Goal: Information Seeking & Learning: Learn about a topic

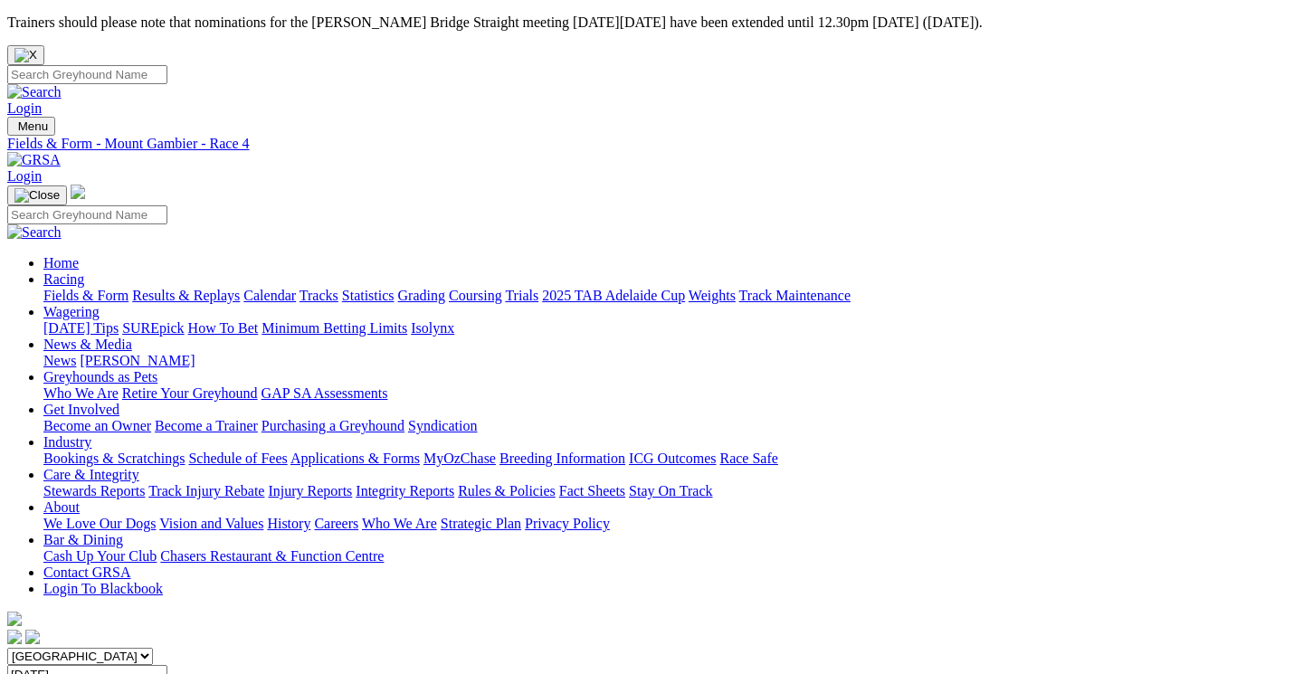
scroll to position [500, 0]
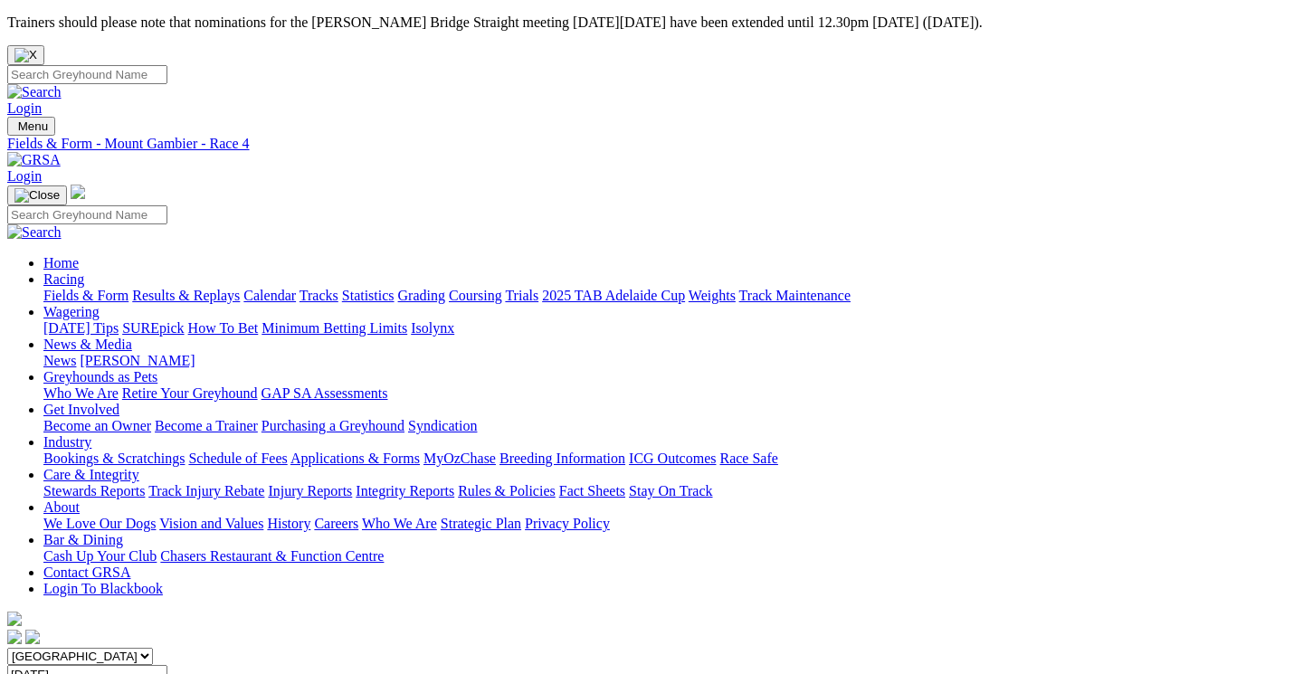
scroll to position [0, 0]
click at [235, 288] on link "Results & Replays" at bounding box center [186, 295] width 108 height 15
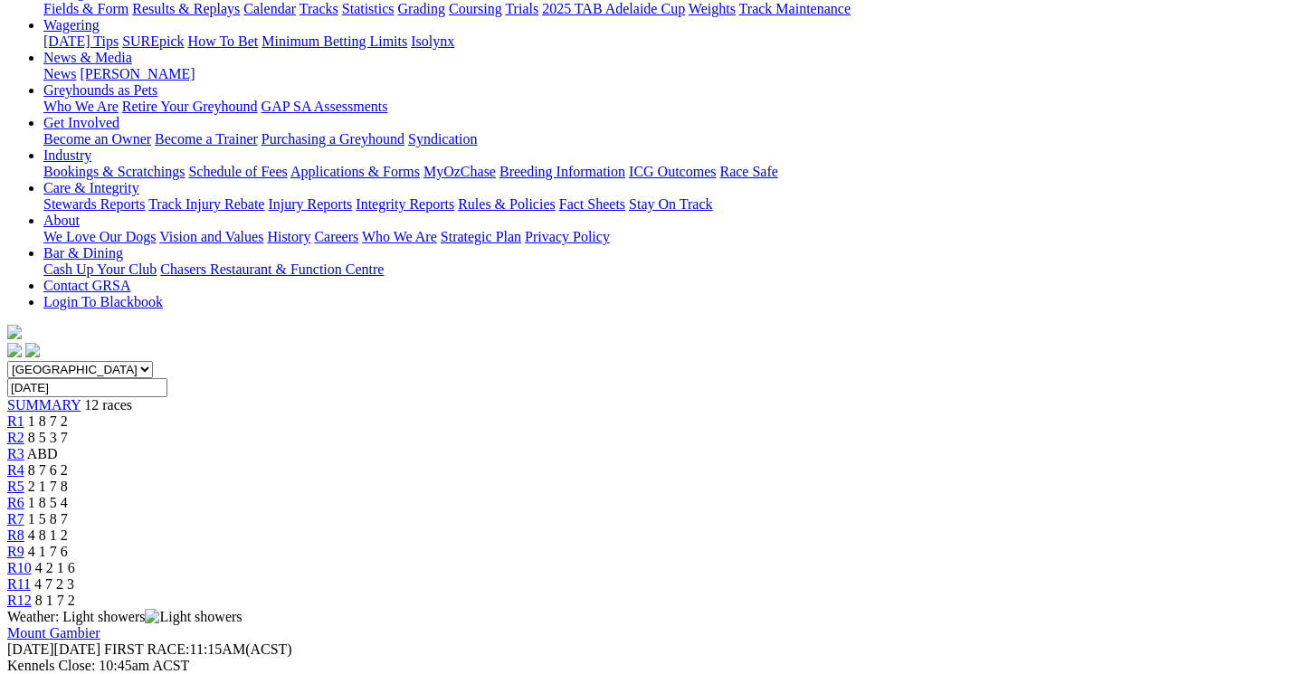
scroll to position [284, 2]
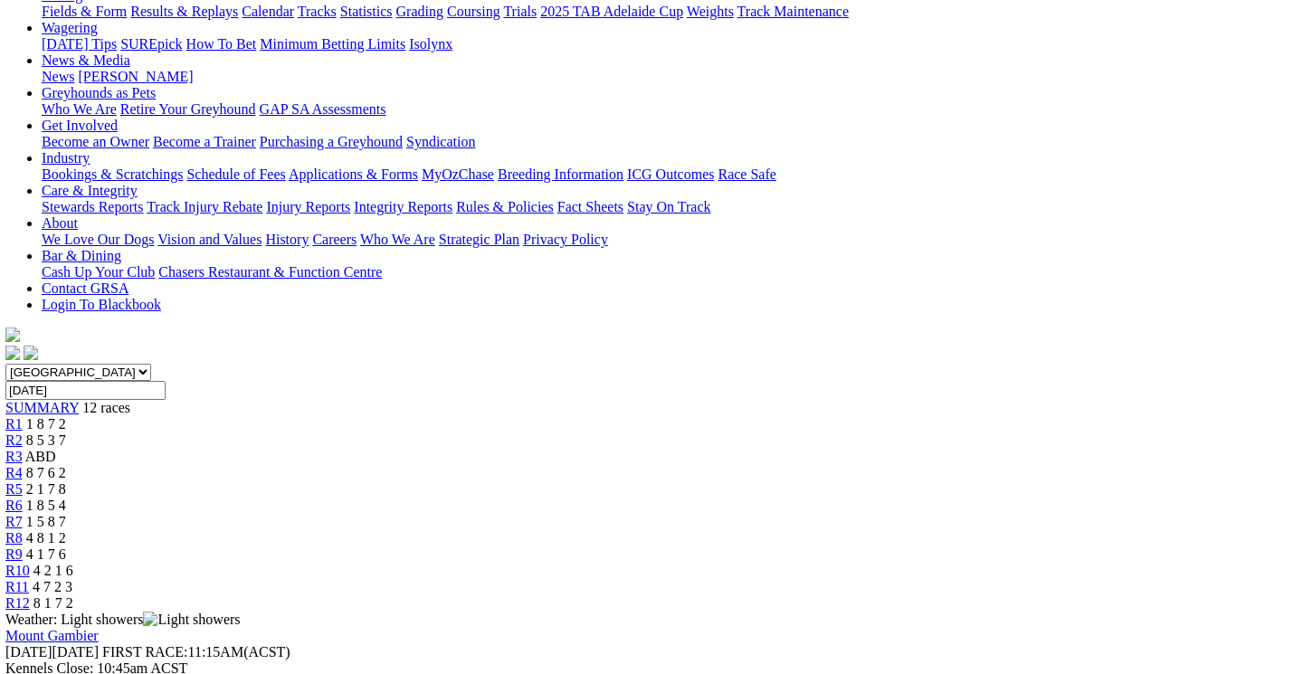
click at [66, 433] on span "8 5 3 7" at bounding box center [46, 440] width 40 height 15
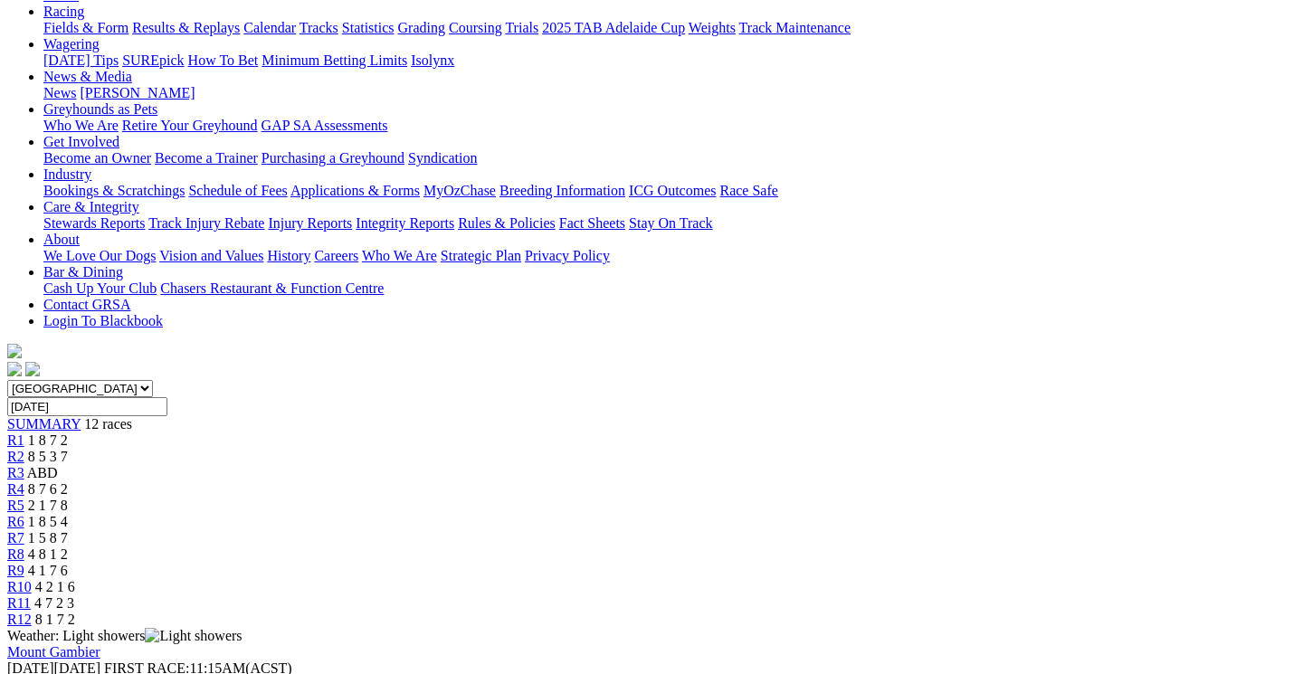
scroll to position [269, 0]
click at [68, 481] on span "8 7 6 2" at bounding box center [48, 488] width 40 height 15
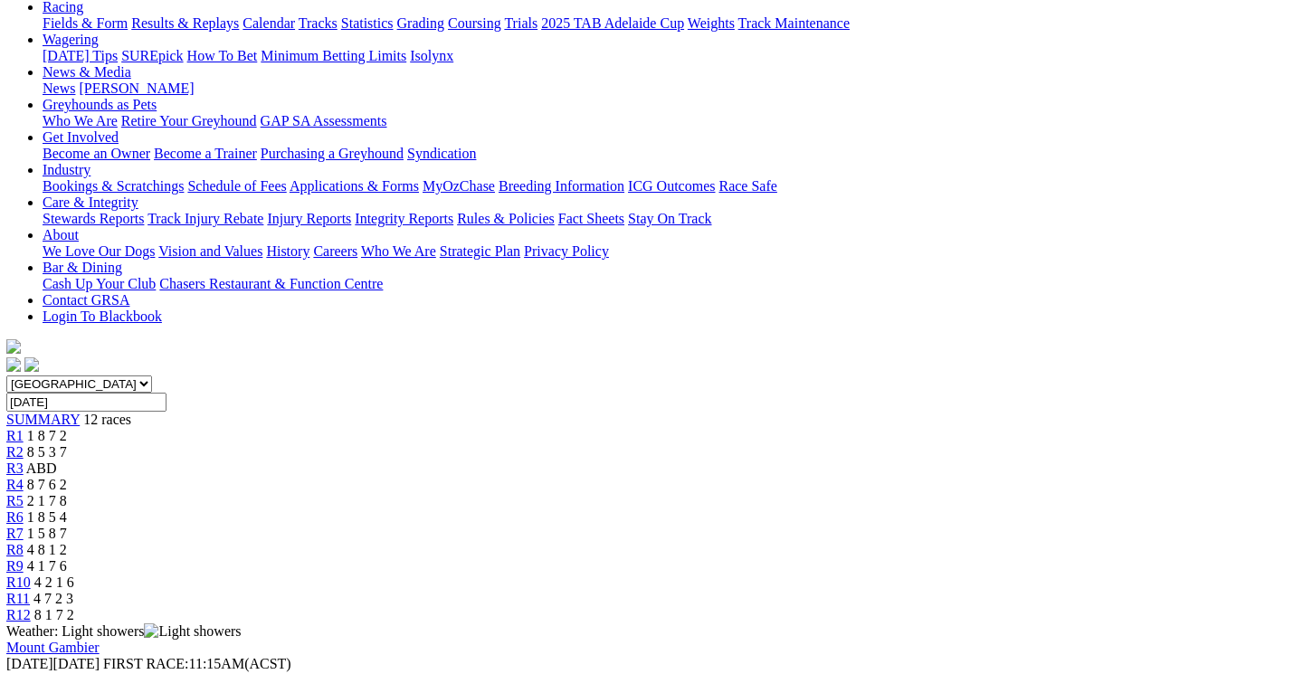
scroll to position [253, 1]
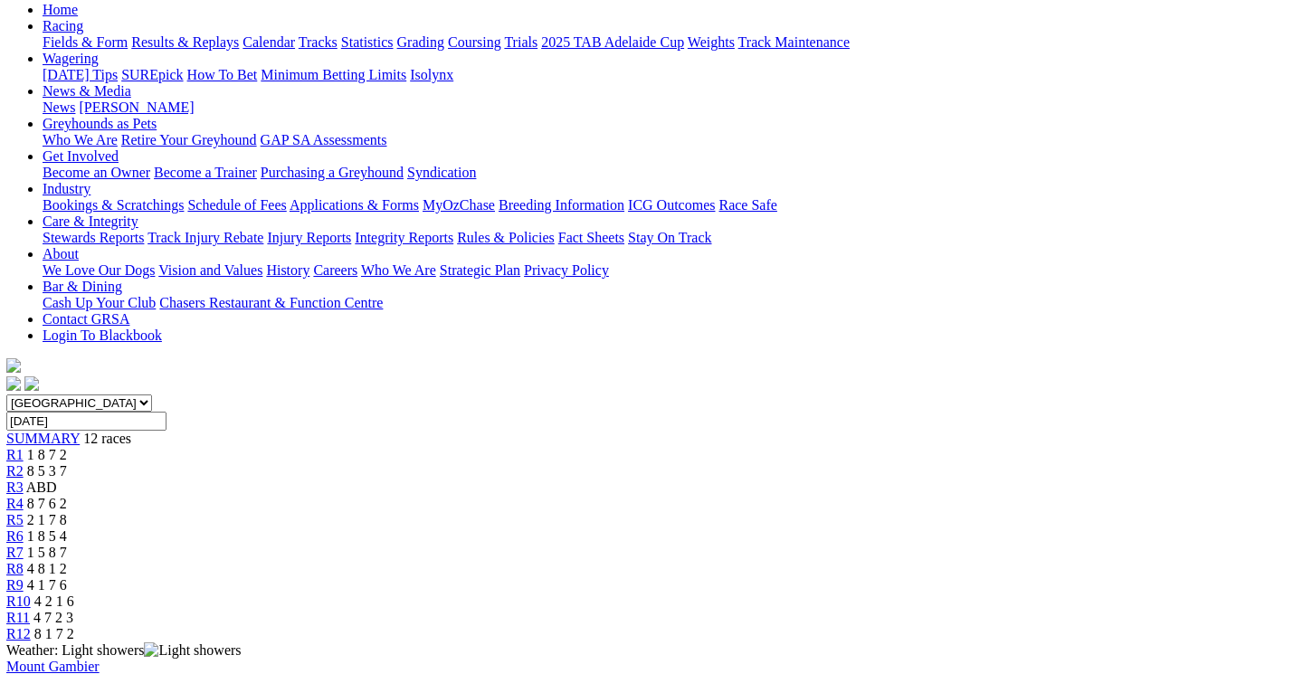
click at [581, 512] on div "R5 2 1 7 8" at bounding box center [650, 520] width 1289 height 16
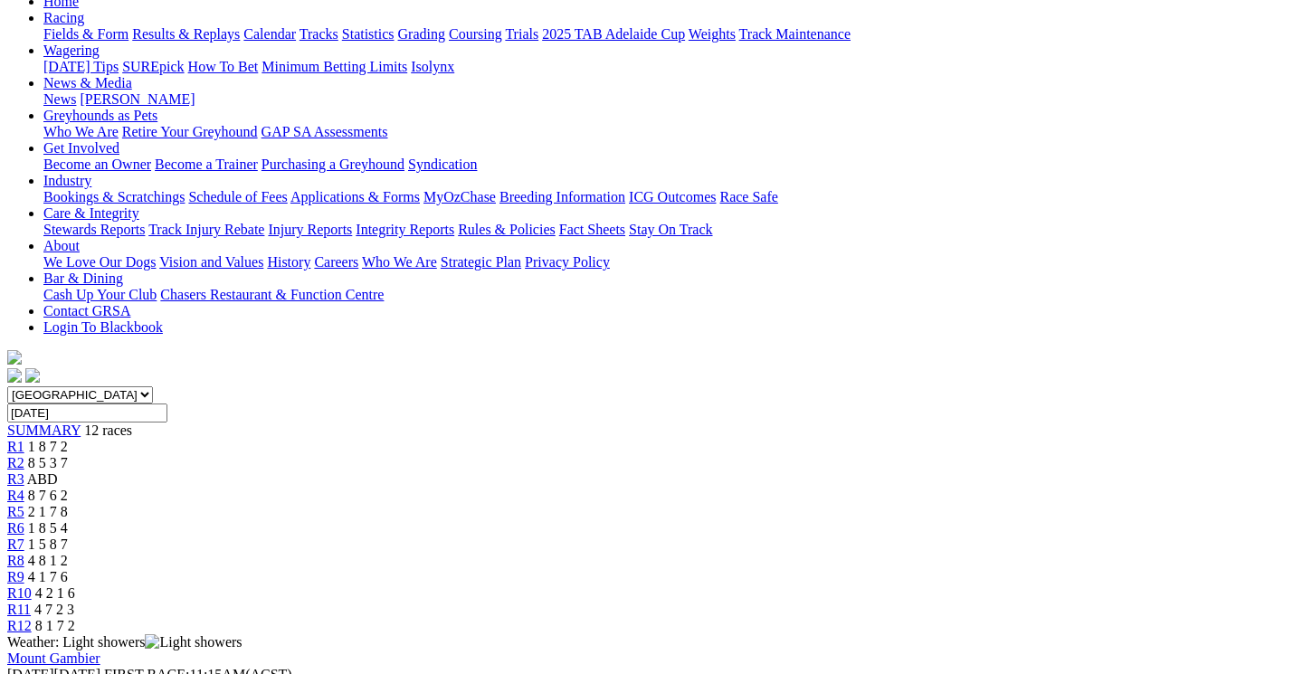
scroll to position [253, 0]
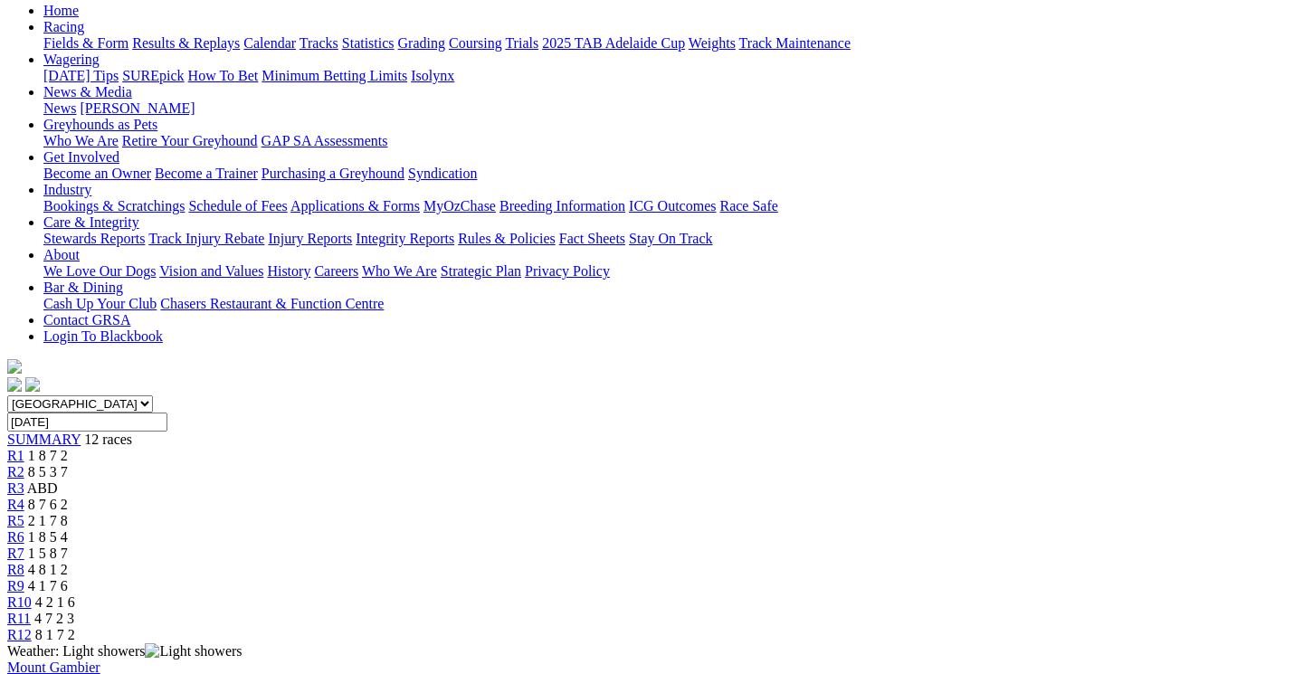
click at [68, 529] on span "1 8 5 4" at bounding box center [48, 536] width 40 height 15
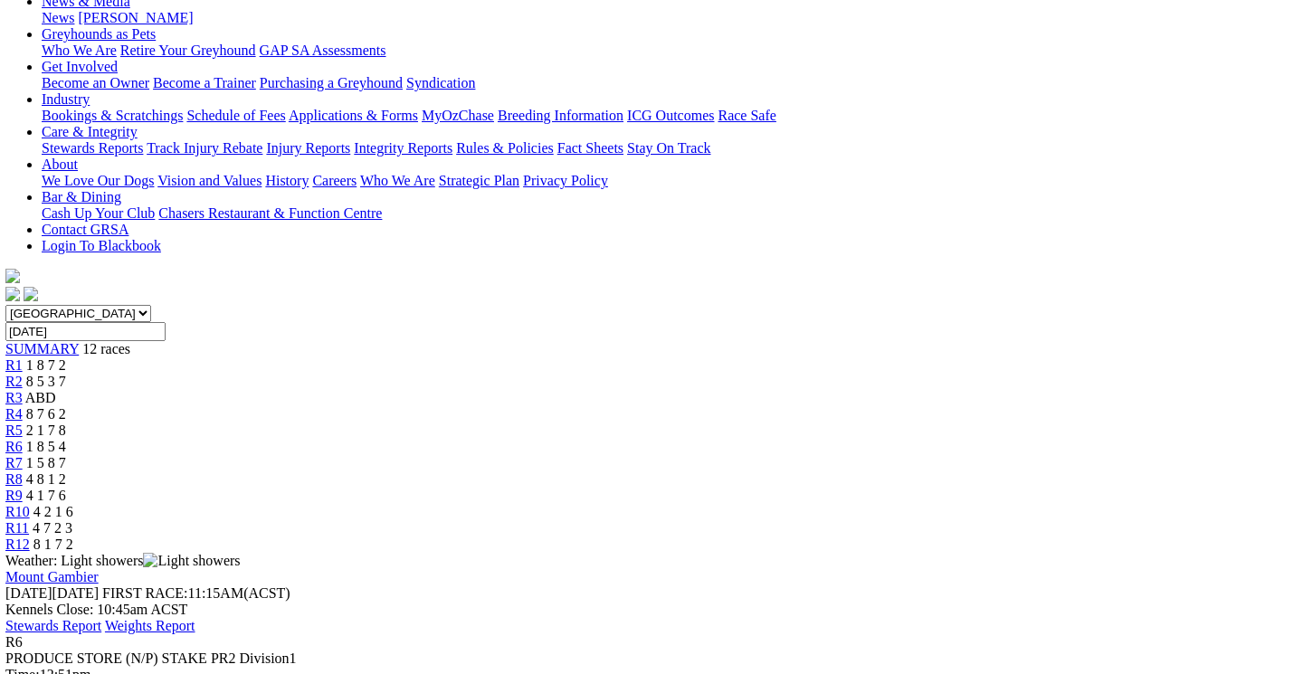
scroll to position [344, 2]
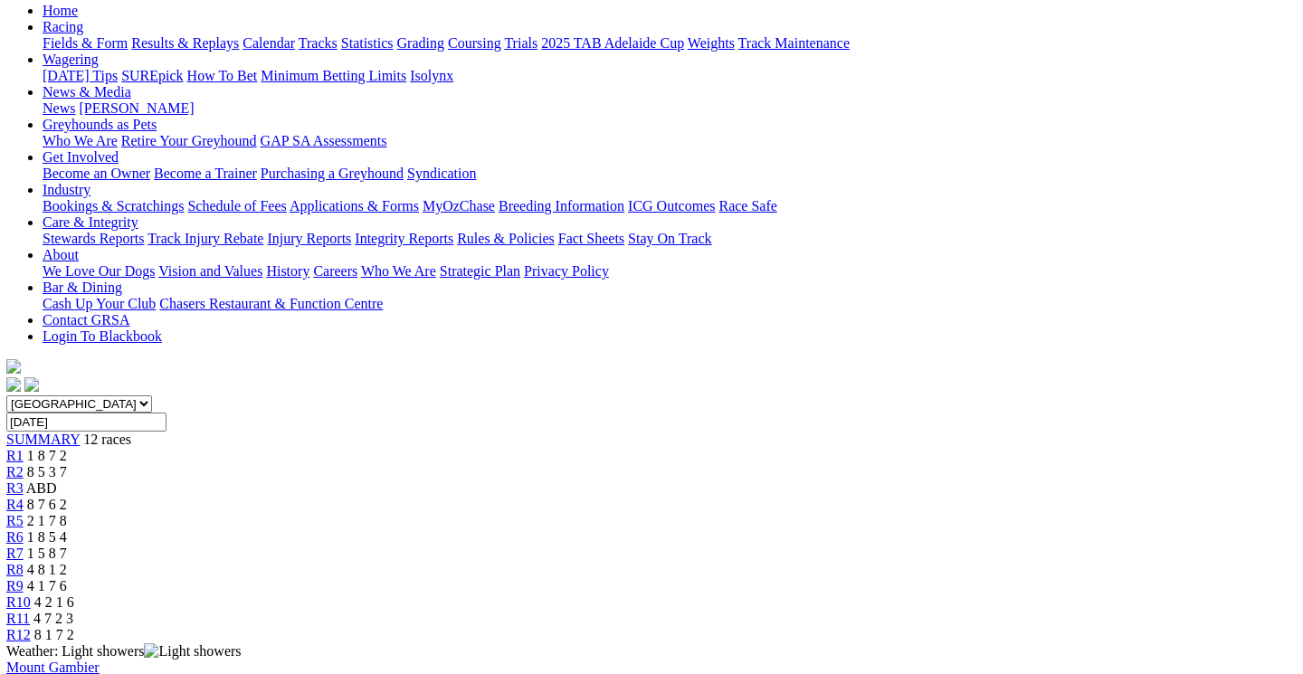
scroll to position [252, 1]
click at [24, 547] on link "R7" at bounding box center [14, 554] width 17 height 15
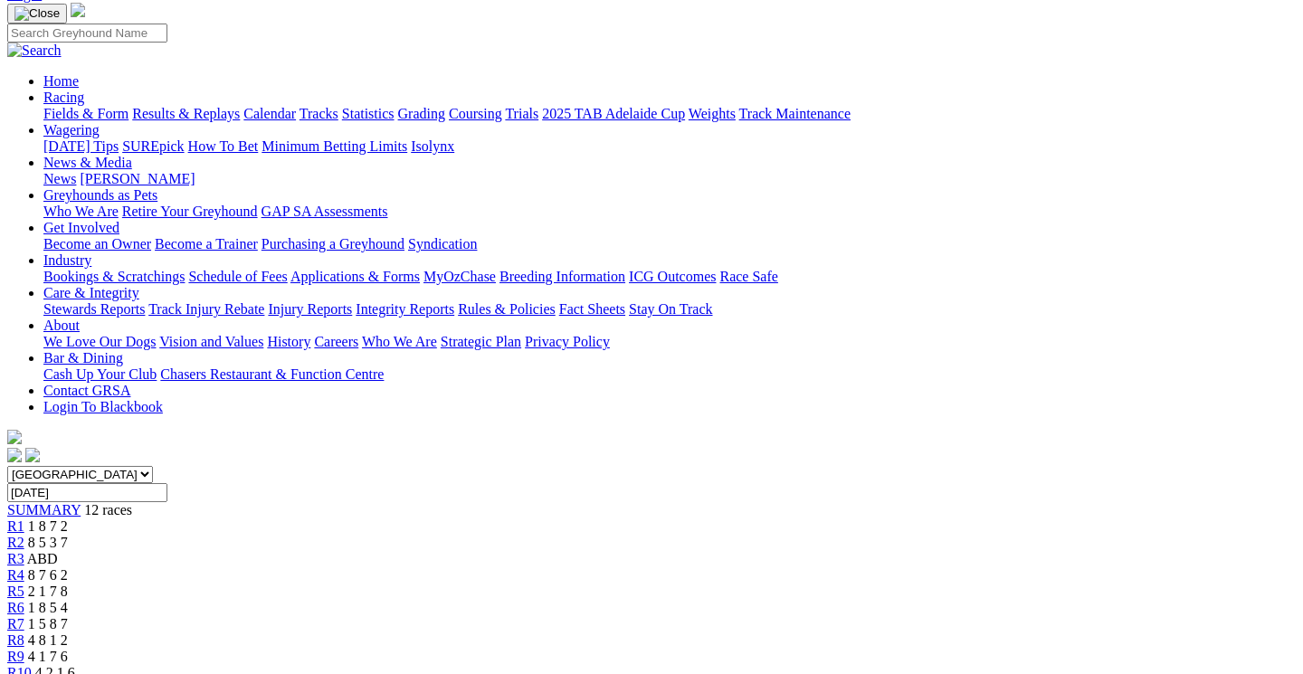
scroll to position [181, 0]
click at [68, 634] on span "4 8 1 2" at bounding box center [48, 641] width 40 height 15
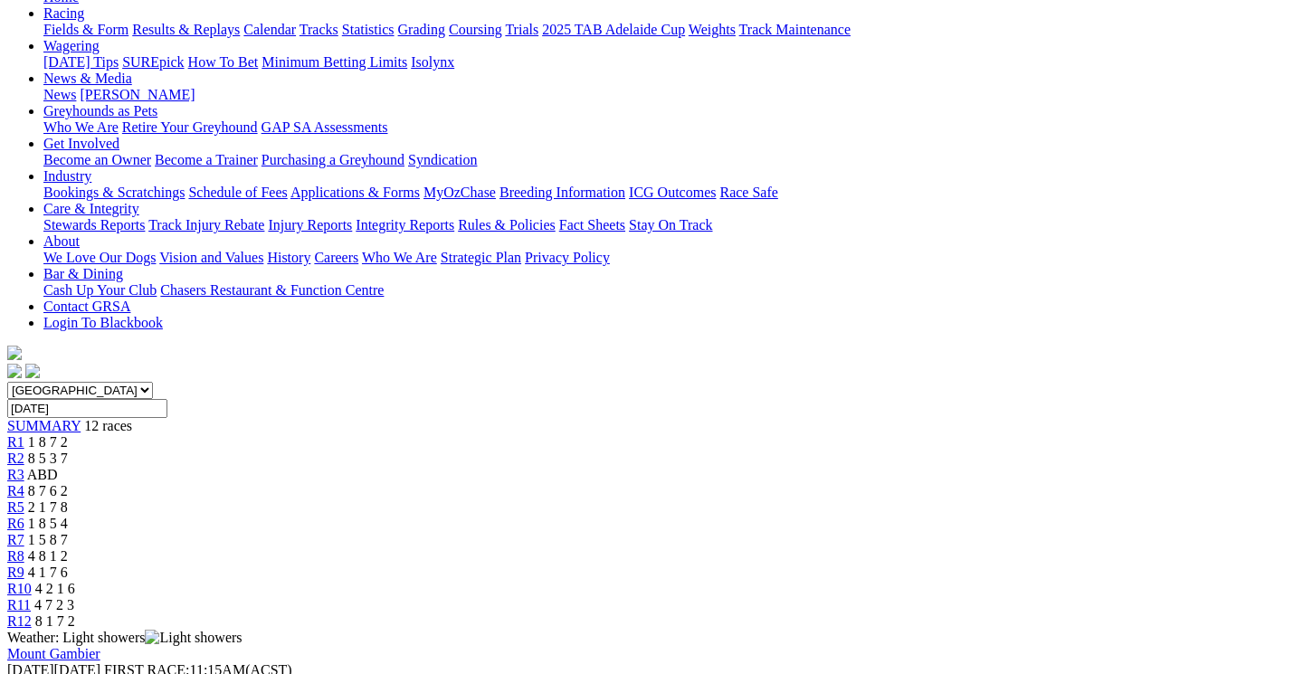
scroll to position [256, 0]
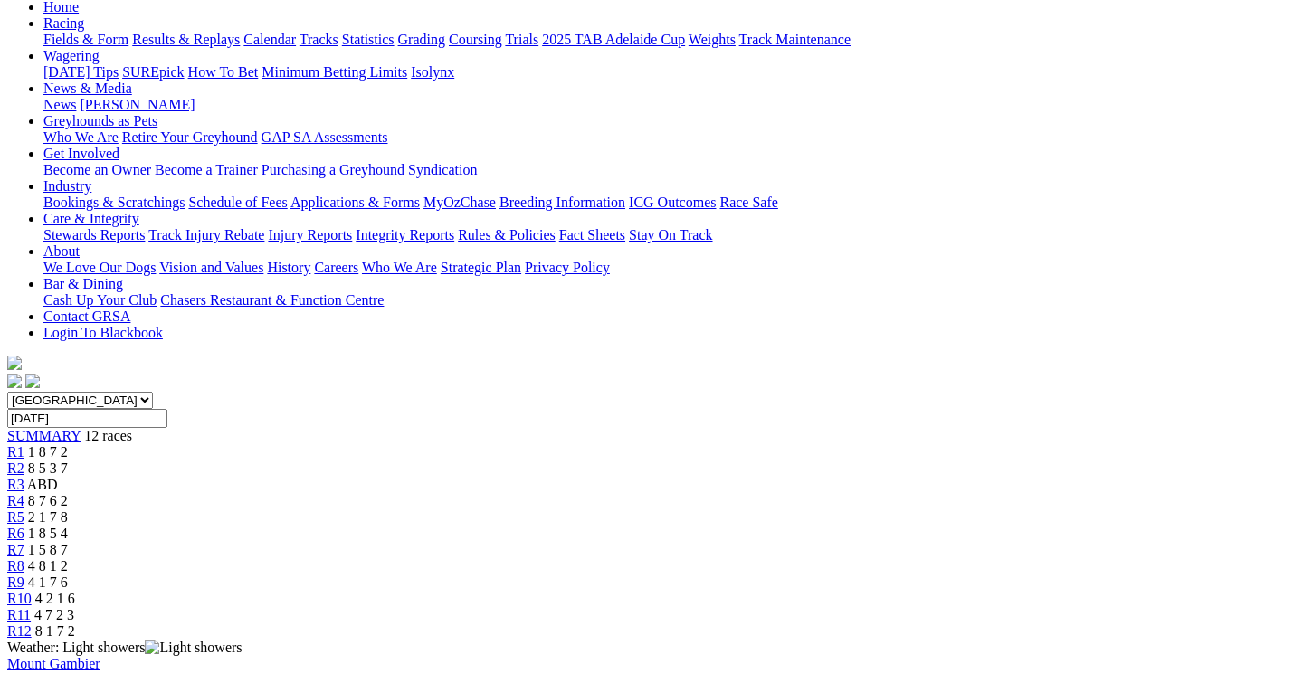
click at [24, 575] on span "R9" at bounding box center [15, 582] width 17 height 15
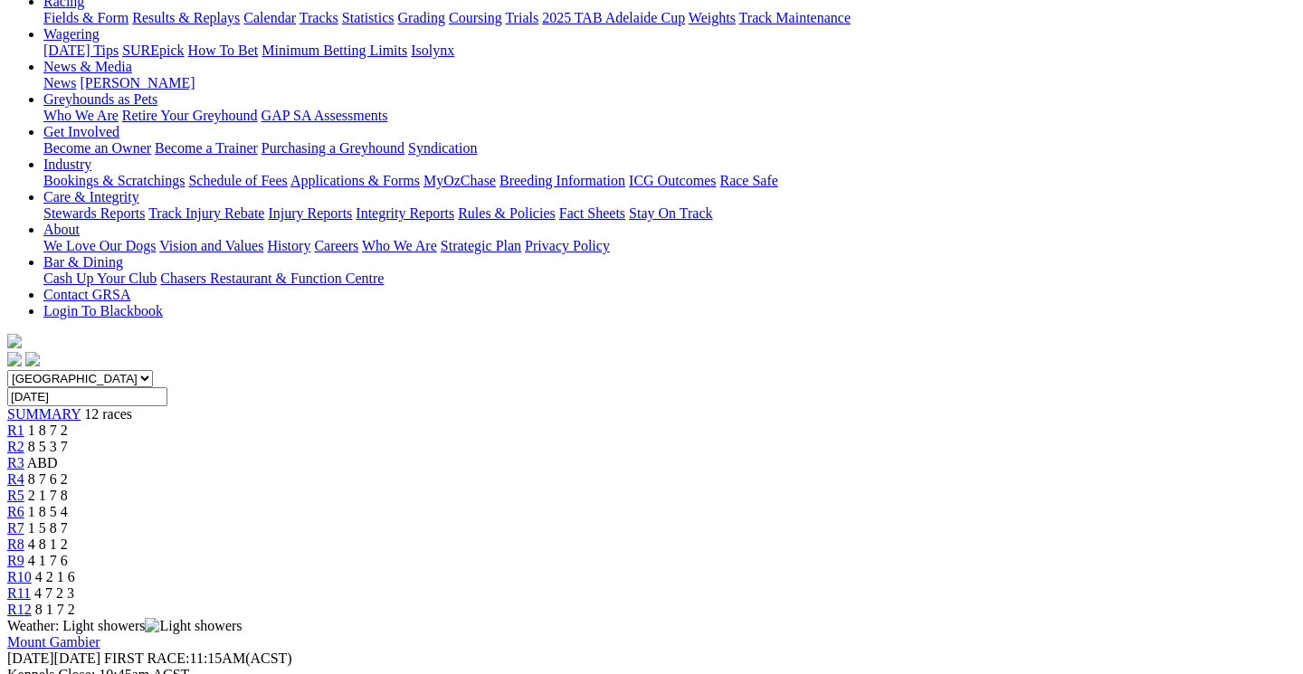
scroll to position [277, 0]
click at [32, 570] on span "R10" at bounding box center [19, 577] width 24 height 15
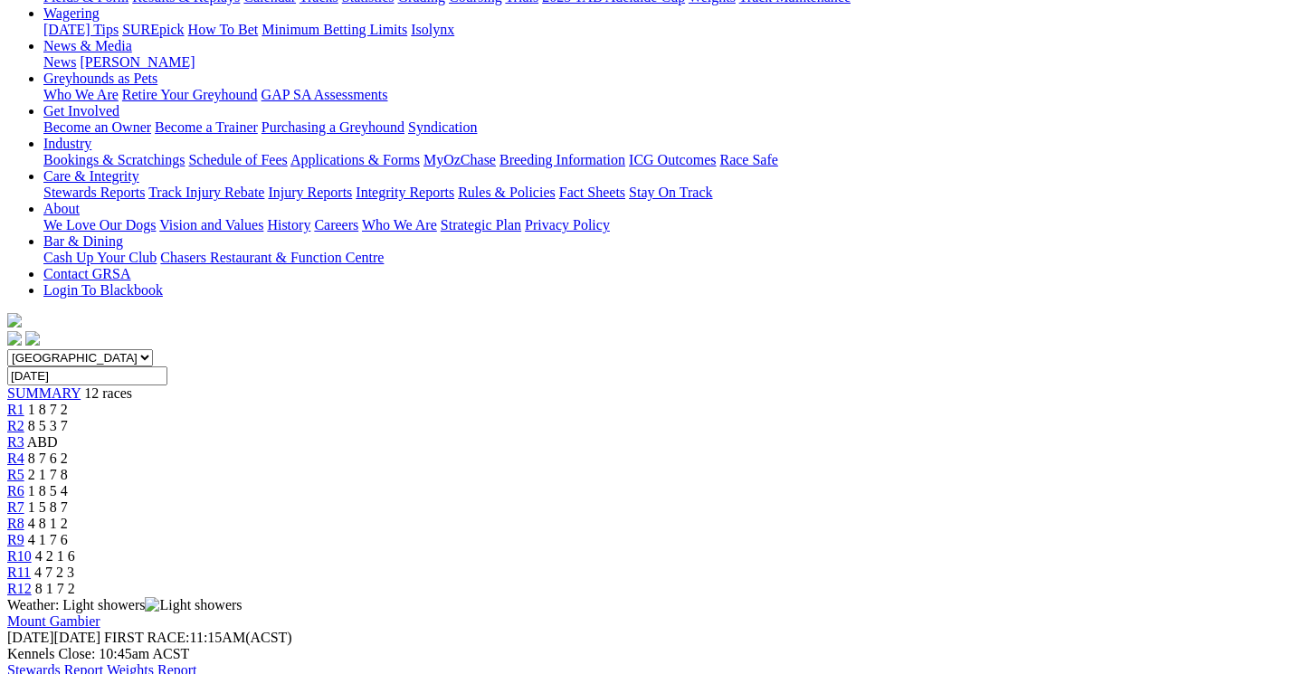
scroll to position [280, 0]
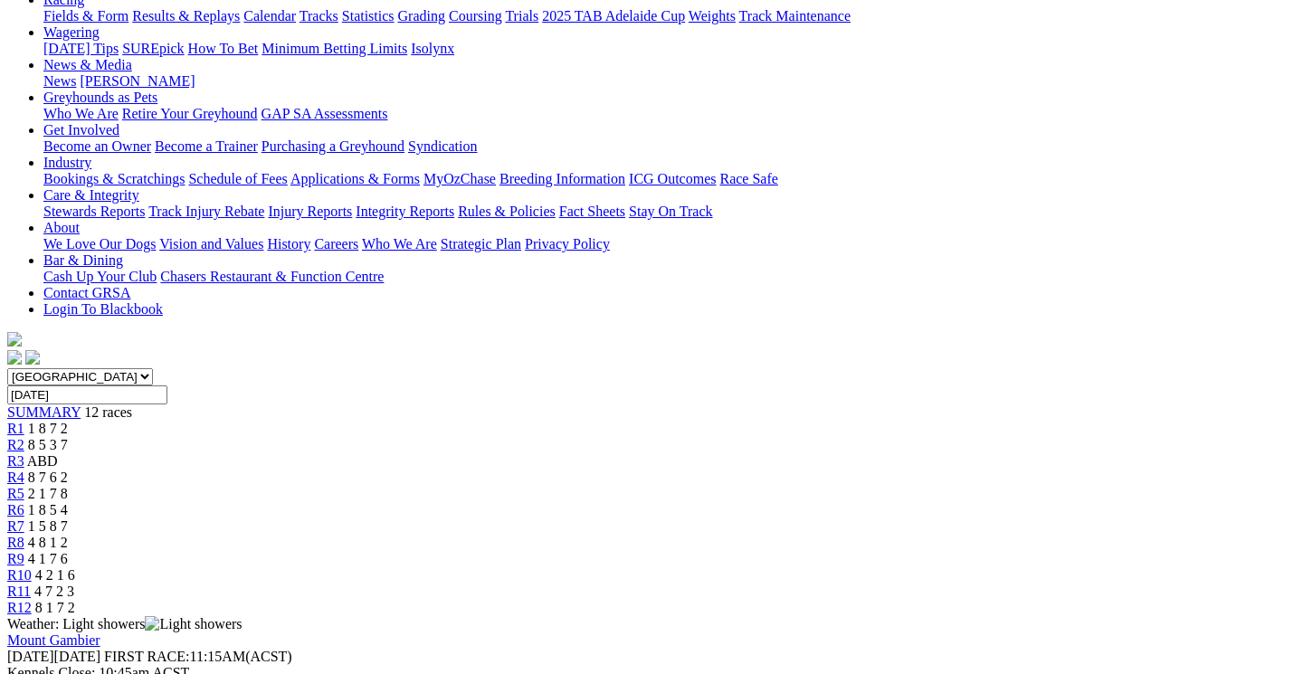
click at [74, 584] on span "4 7 2 3" at bounding box center [54, 591] width 40 height 15
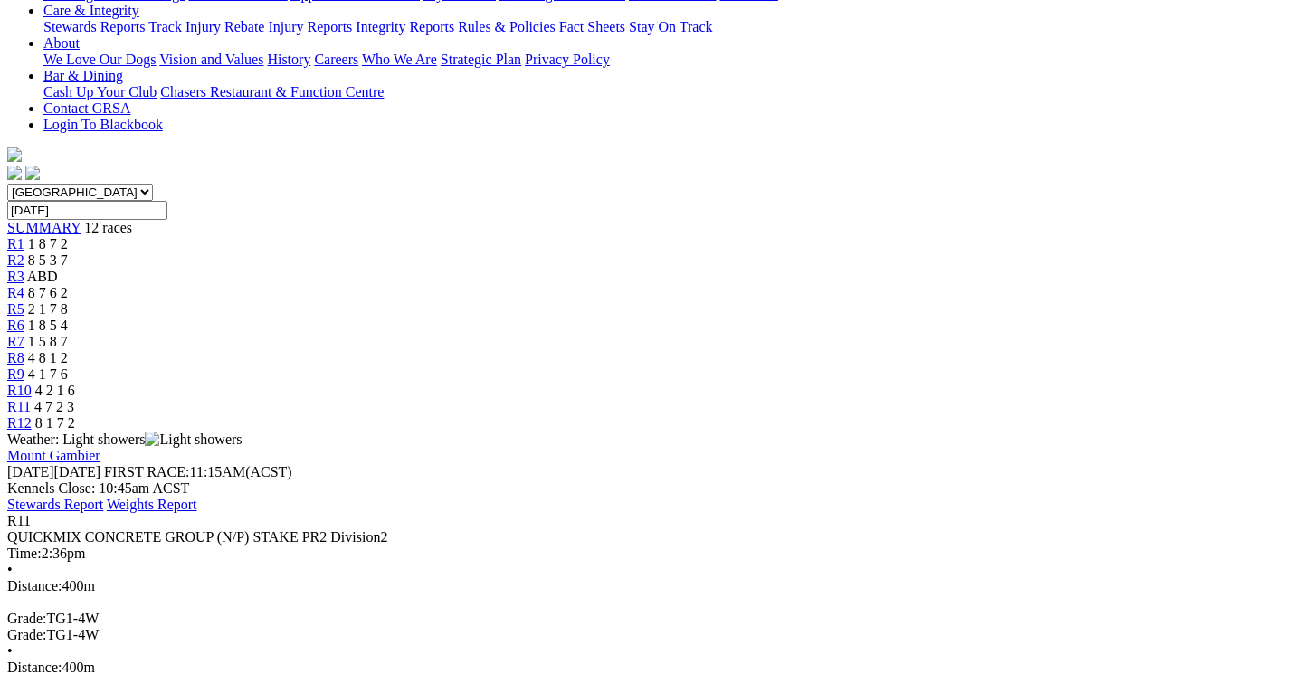
scroll to position [465, 0]
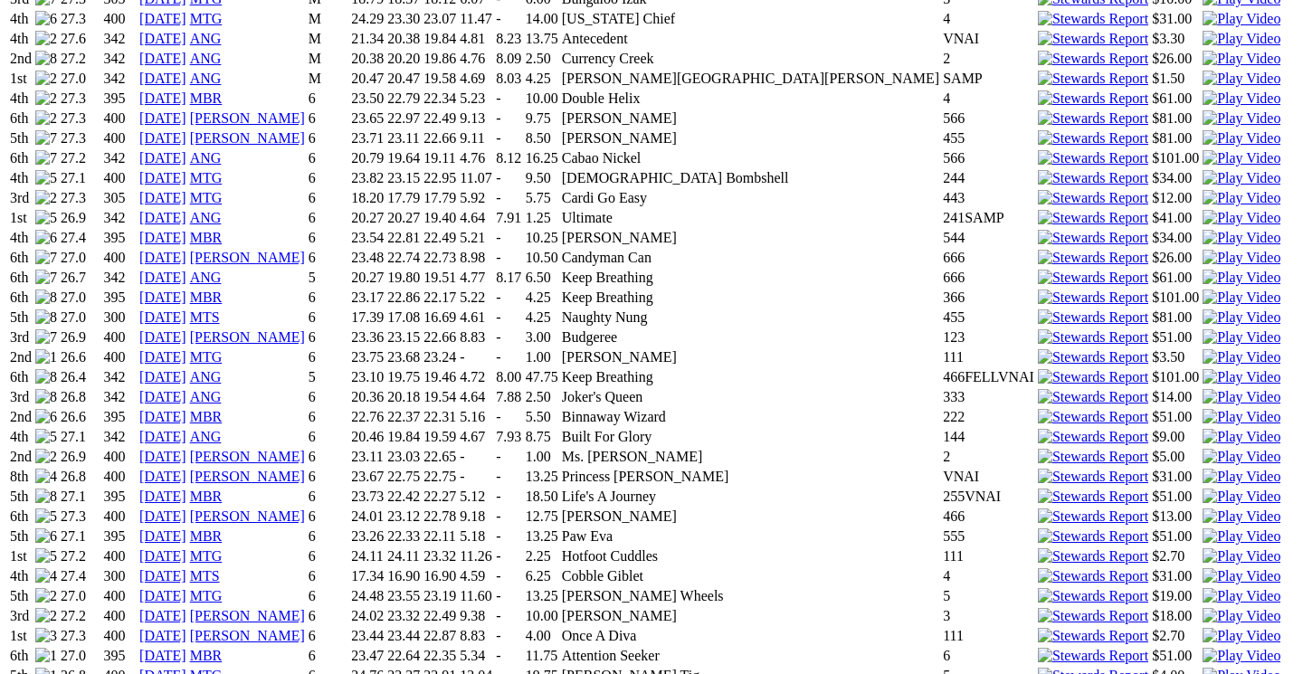
scroll to position [1492, 0]
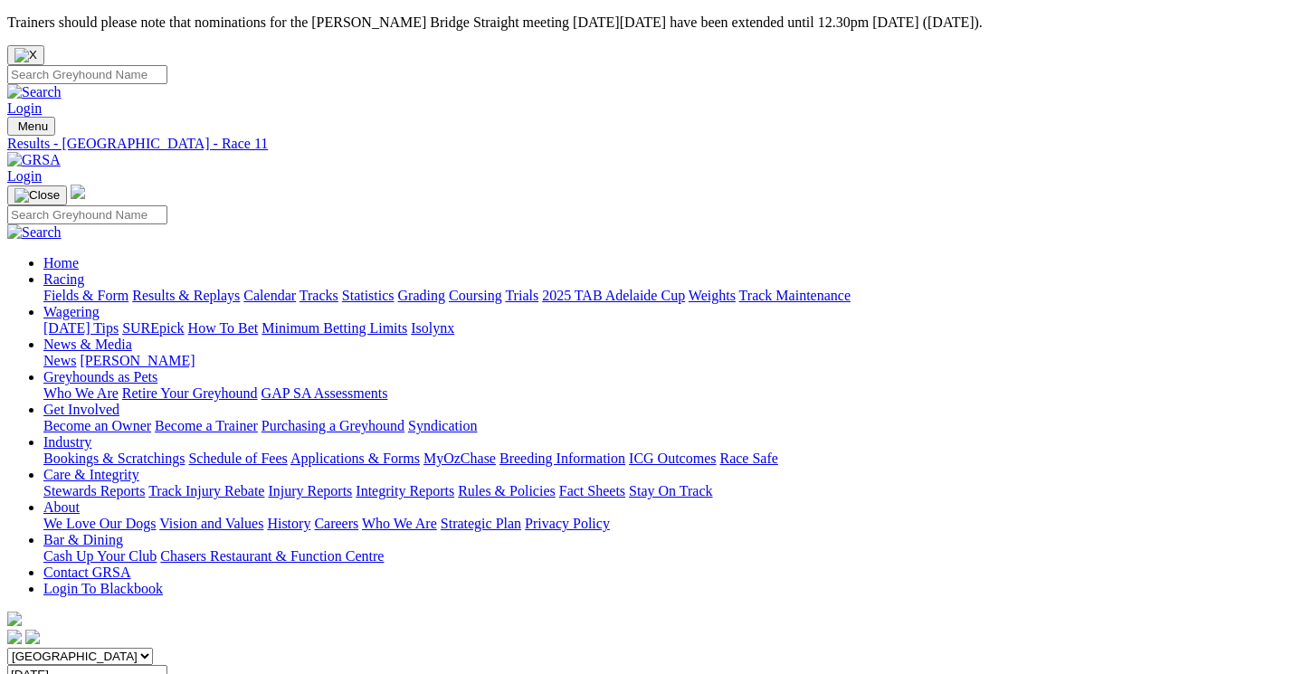
scroll to position [465, 0]
click at [84, 272] on link "Racing" at bounding box center [63, 279] width 41 height 15
click at [37, 48] on img "Close" at bounding box center [25, 55] width 23 height 14
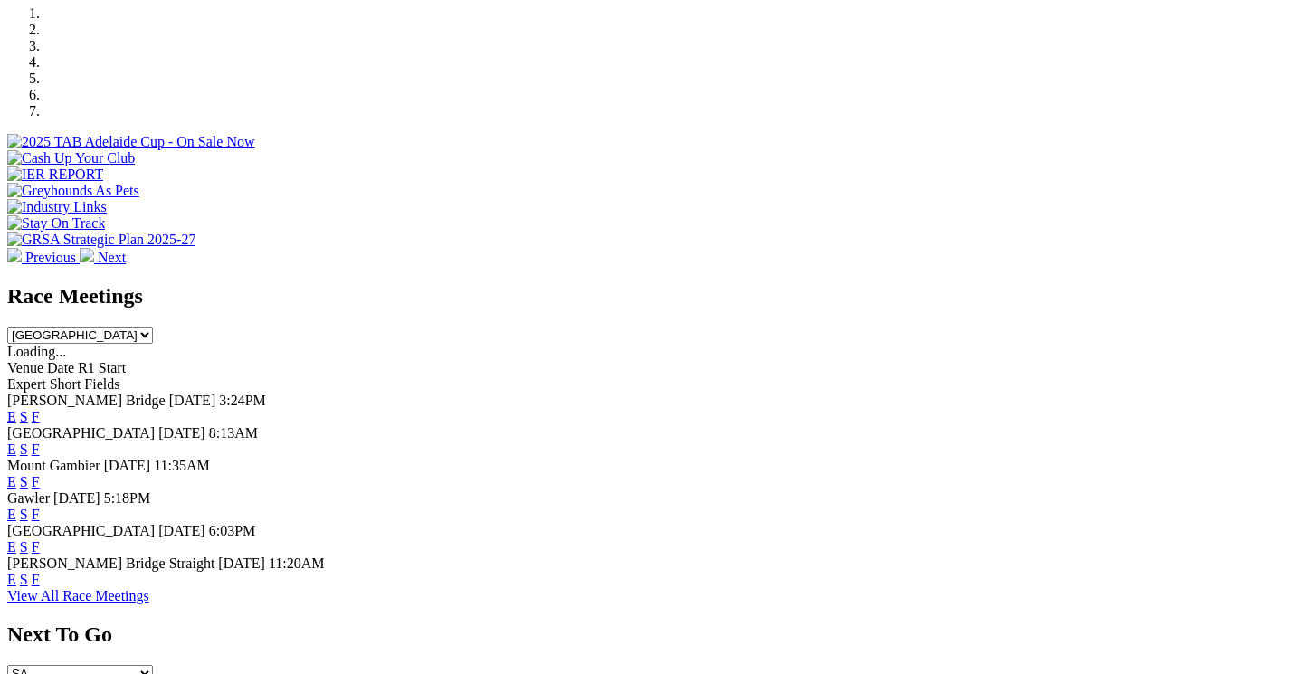
scroll to position [634, 0]
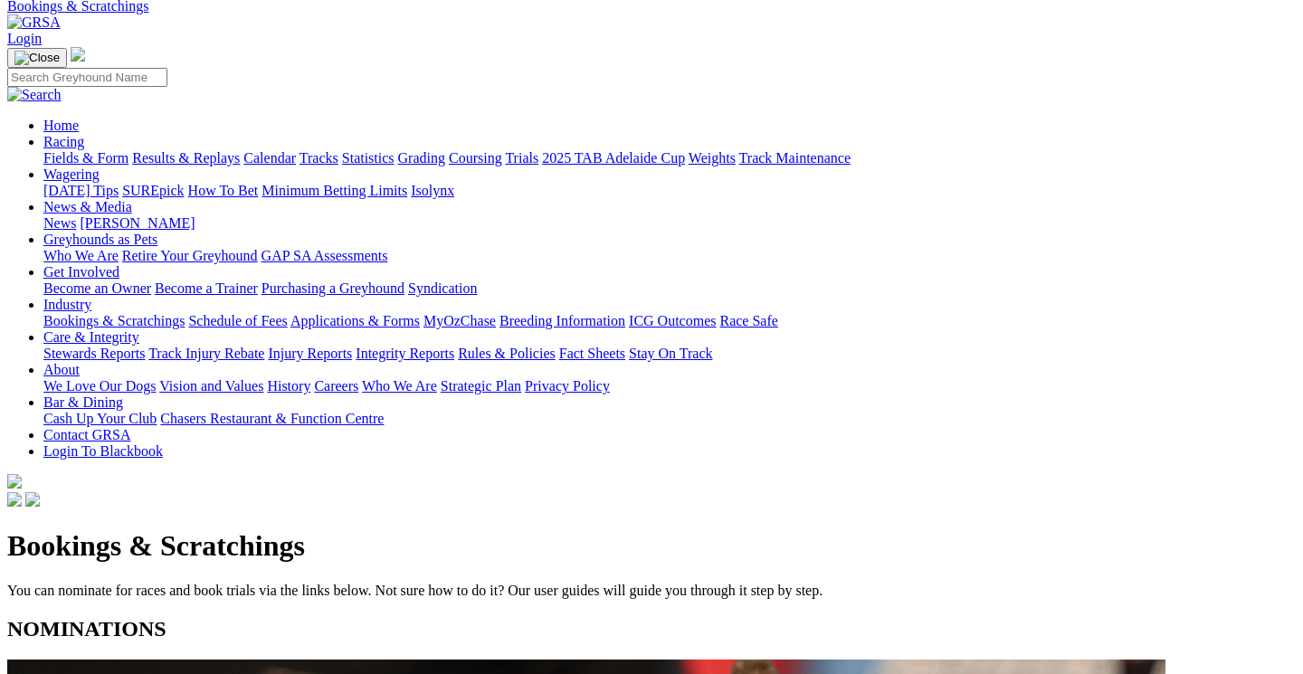
scroll to position [143, 0]
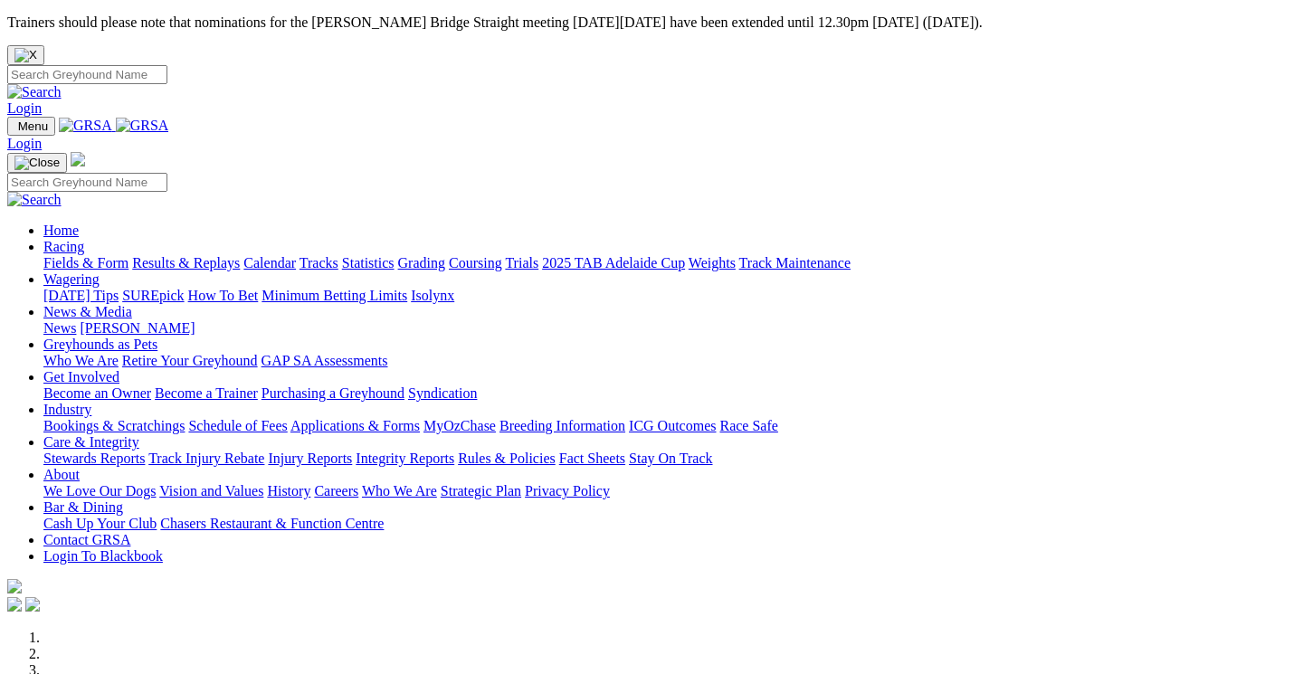
scroll to position [451, 0]
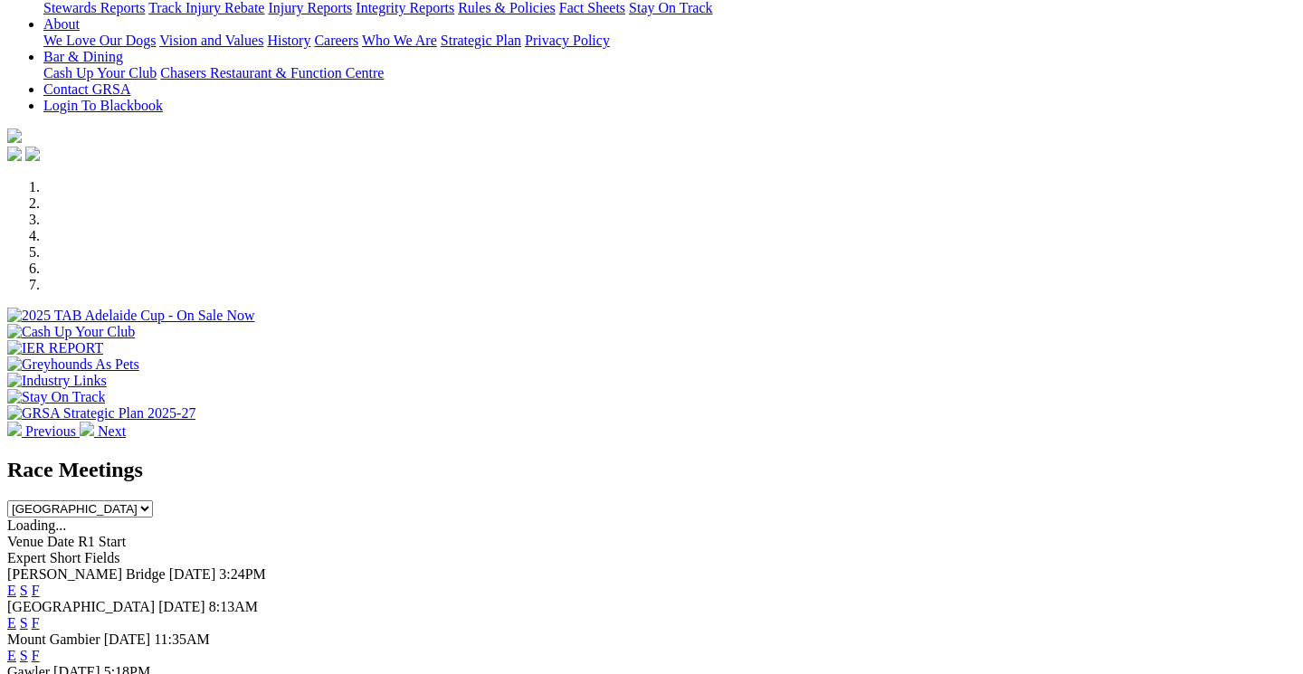
click at [40, 583] on link "F" at bounding box center [36, 590] width 8 height 15
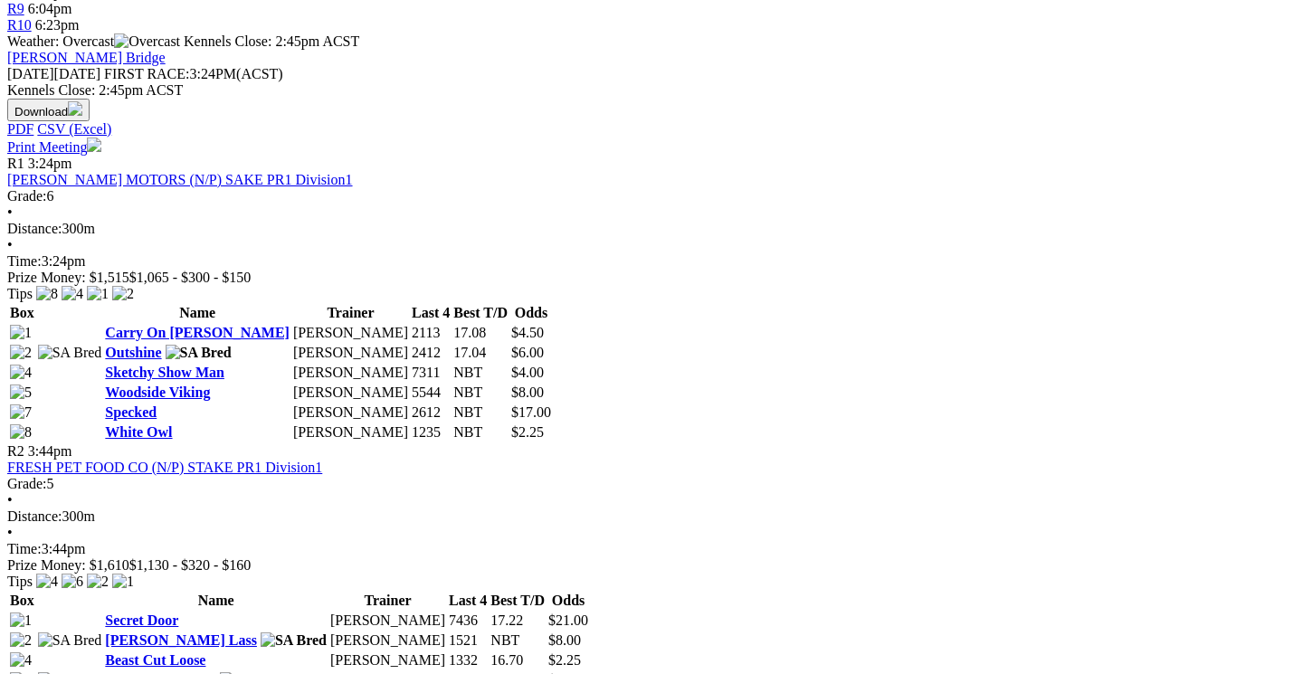
scroll to position [828, 3]
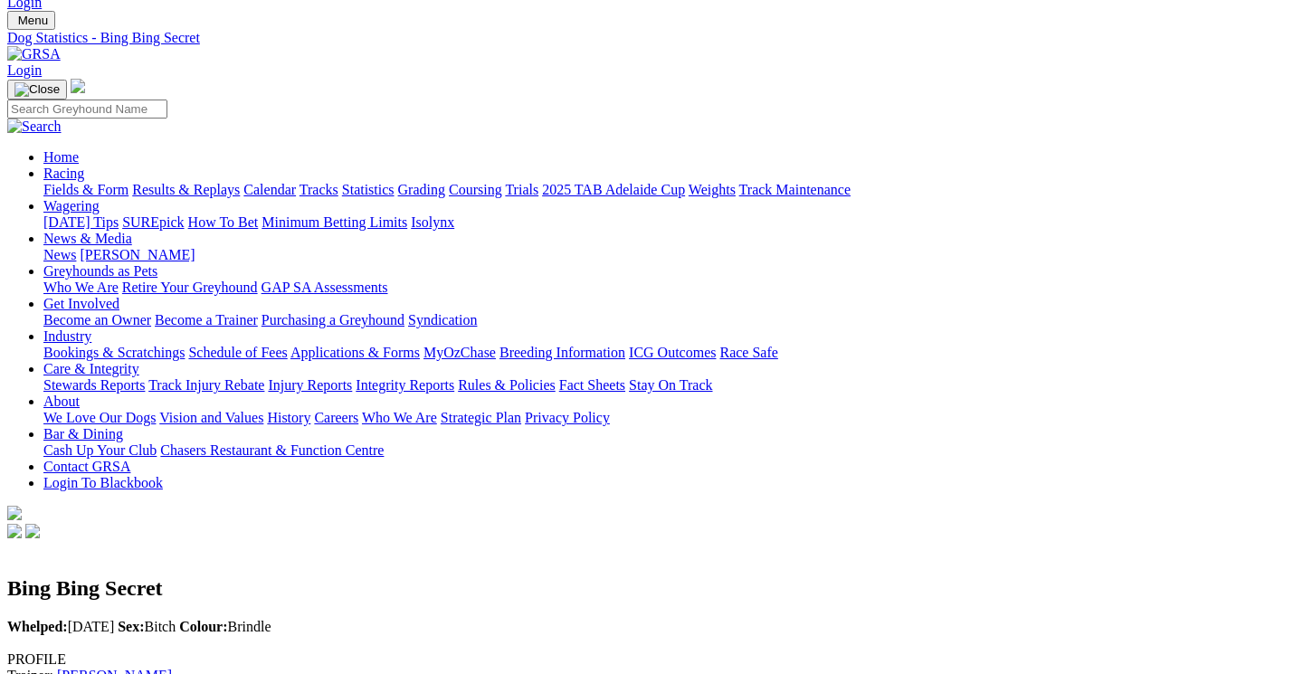
scroll to position [105, 0]
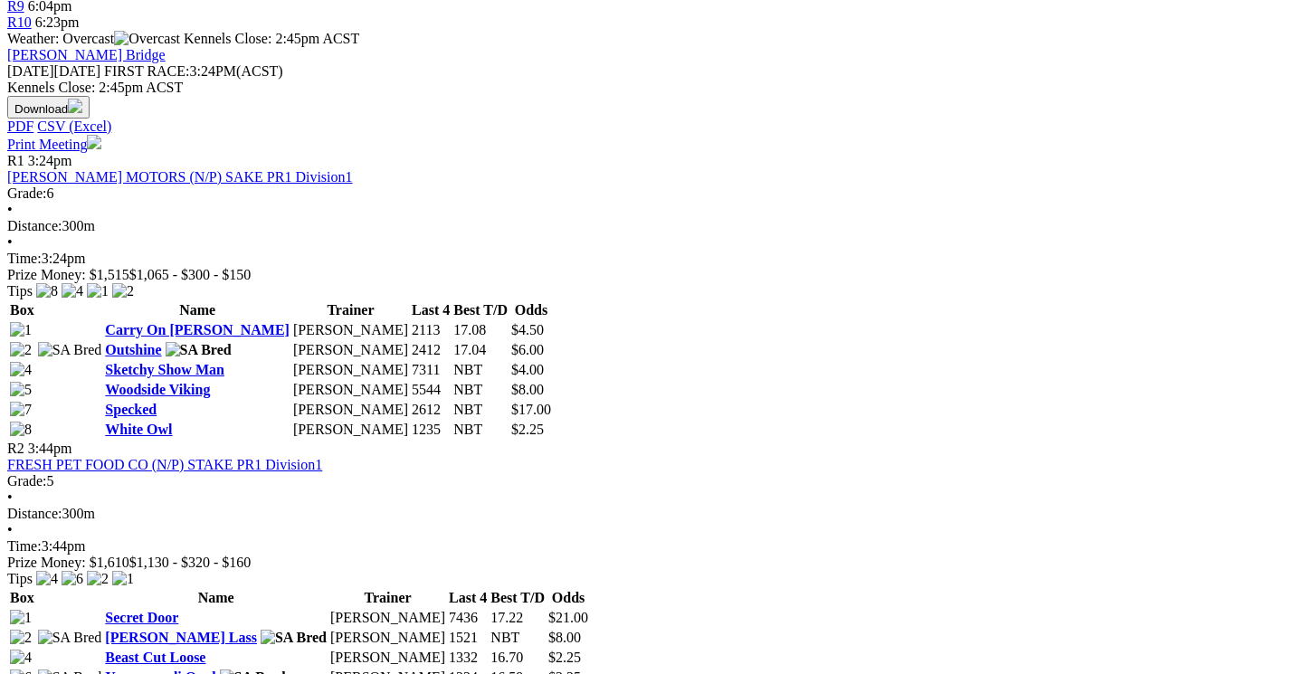
scroll to position [838, 0]
